Goal: Navigation & Orientation: Find specific page/section

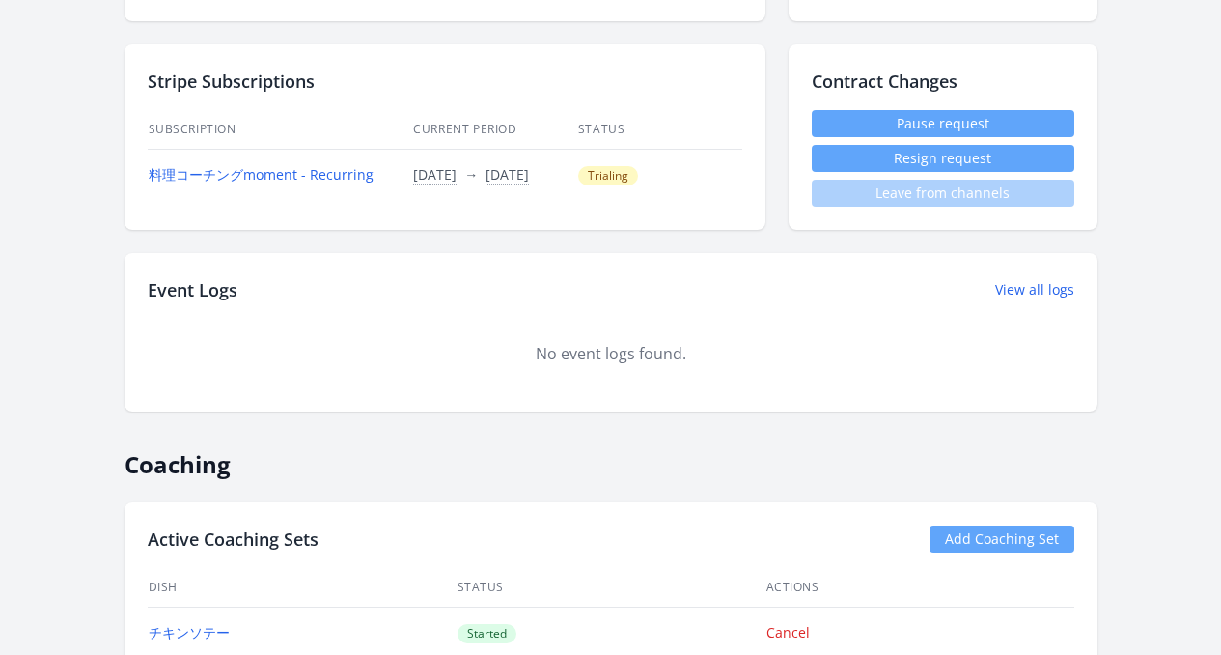
scroll to position [524, 0]
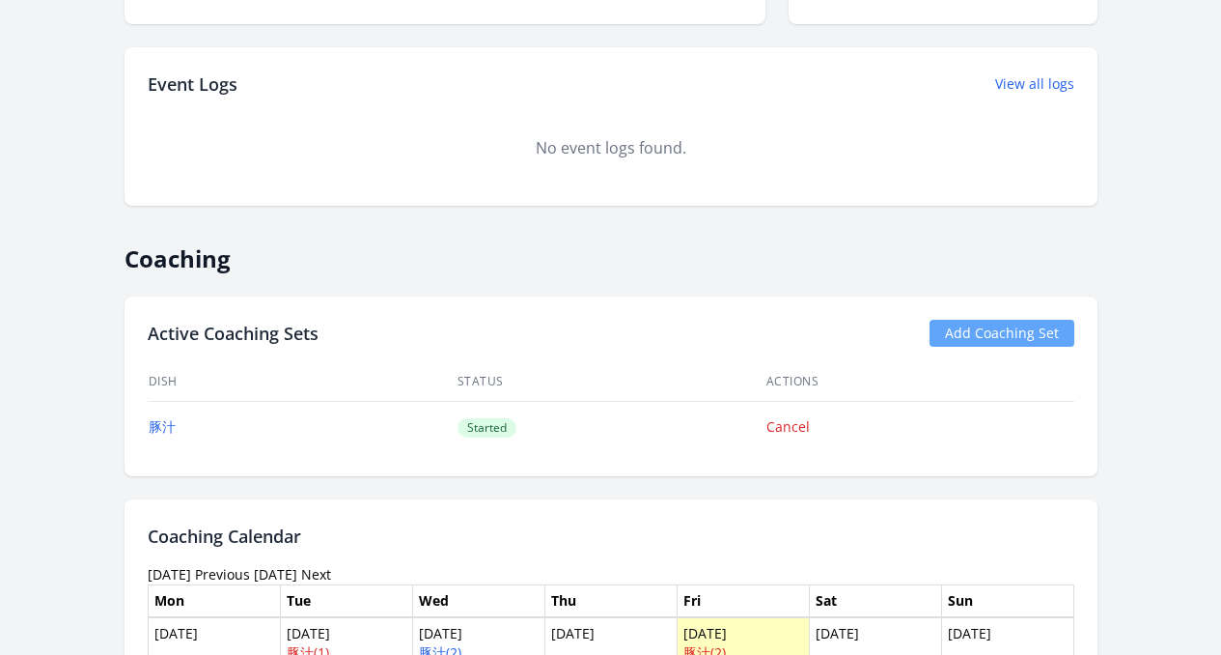
scroll to position [687, 0]
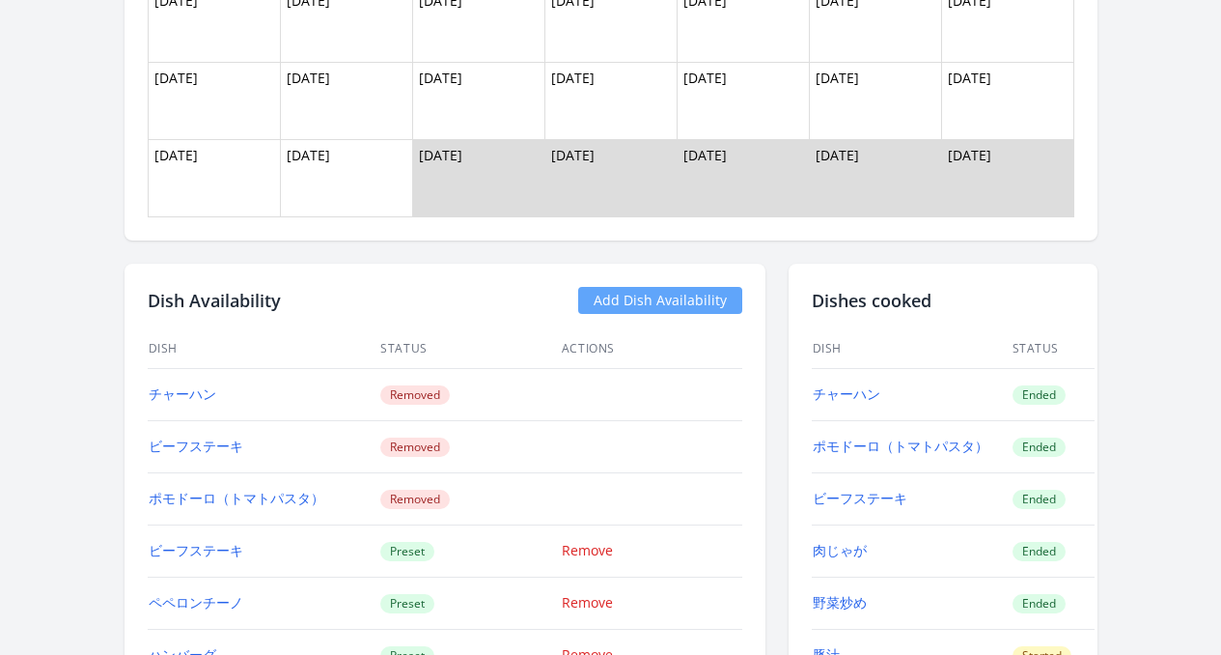
scroll to position [1453, 0]
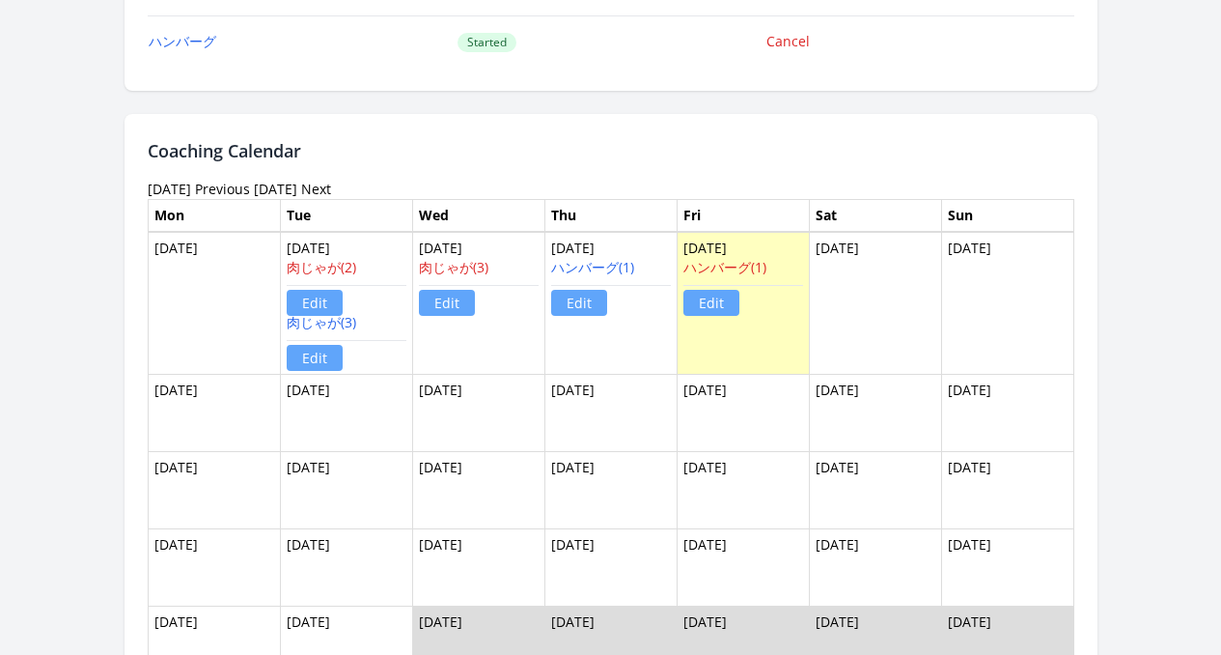
scroll to position [1347, 0]
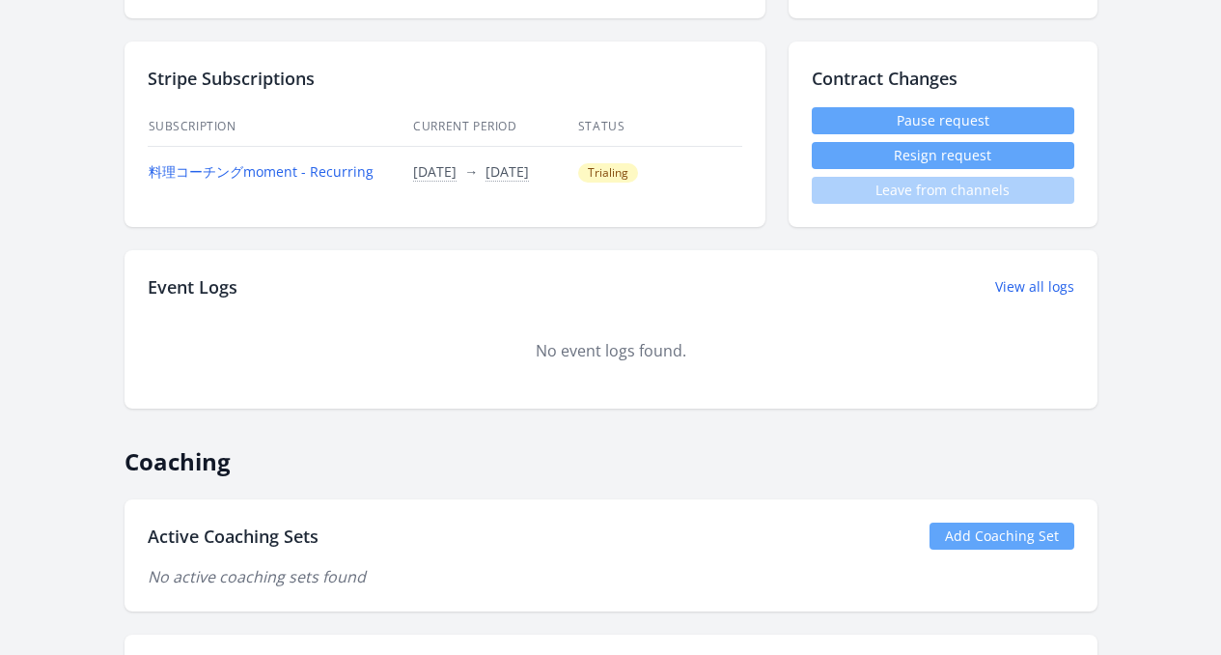
scroll to position [616, 0]
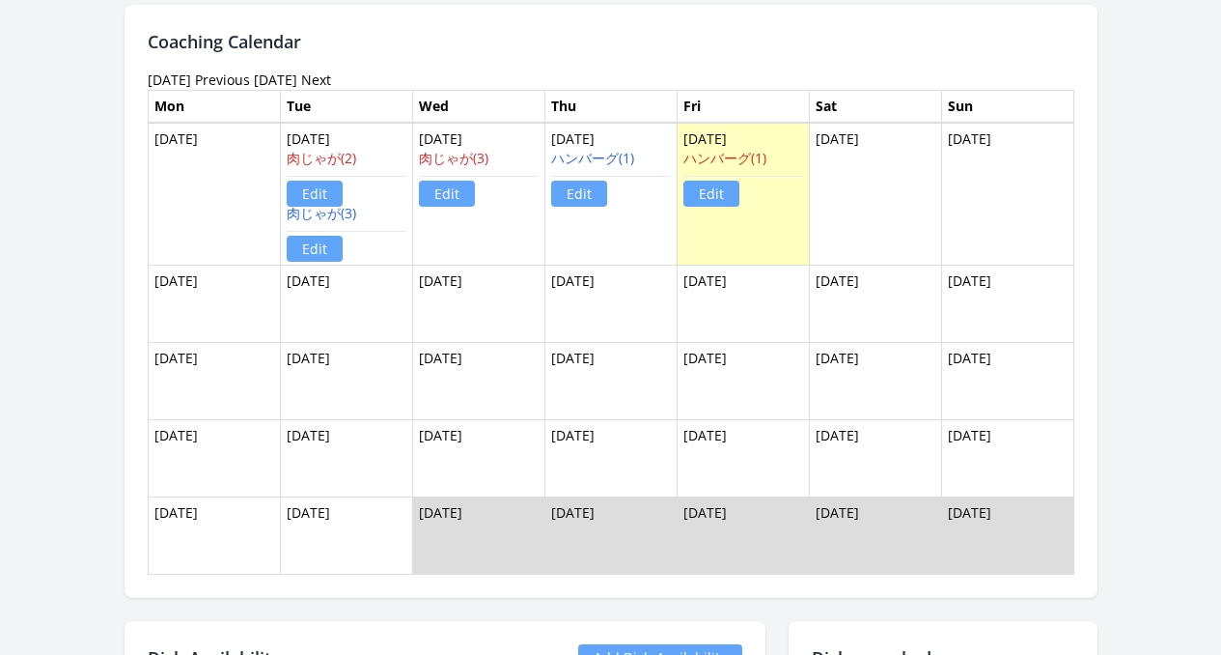
scroll to position [1283, 0]
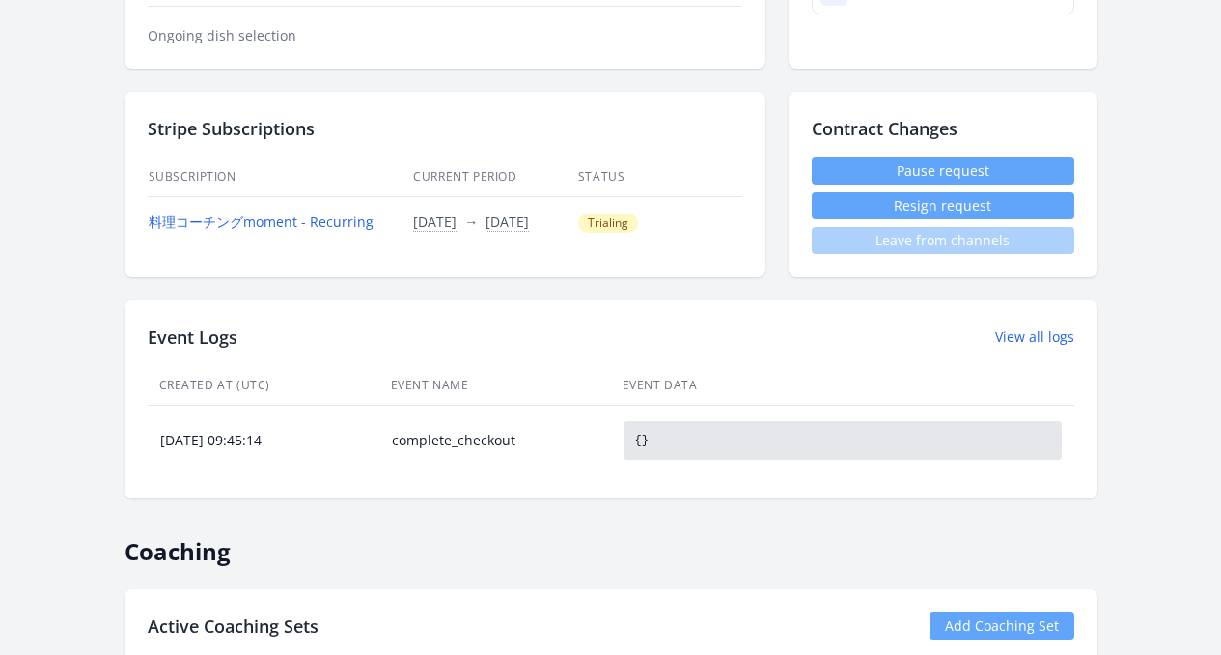
scroll to position [547, 0]
